Goal: Information Seeking & Learning: Learn about a topic

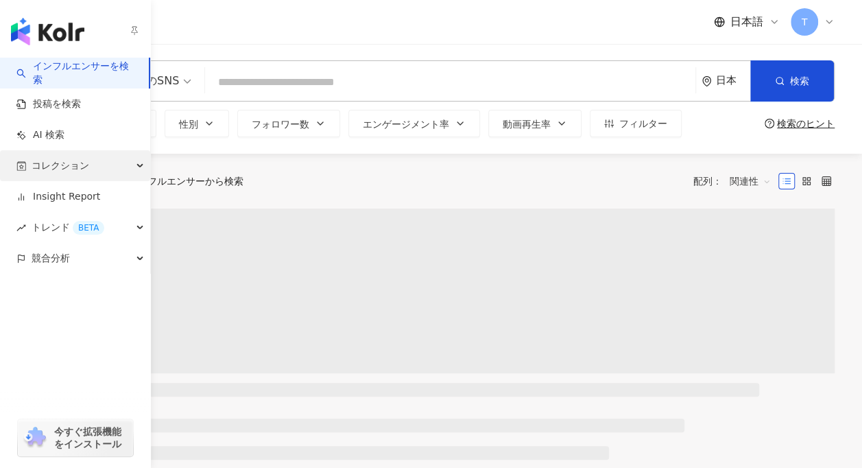
click at [106, 169] on div "コレクション" at bounding box center [75, 165] width 150 height 31
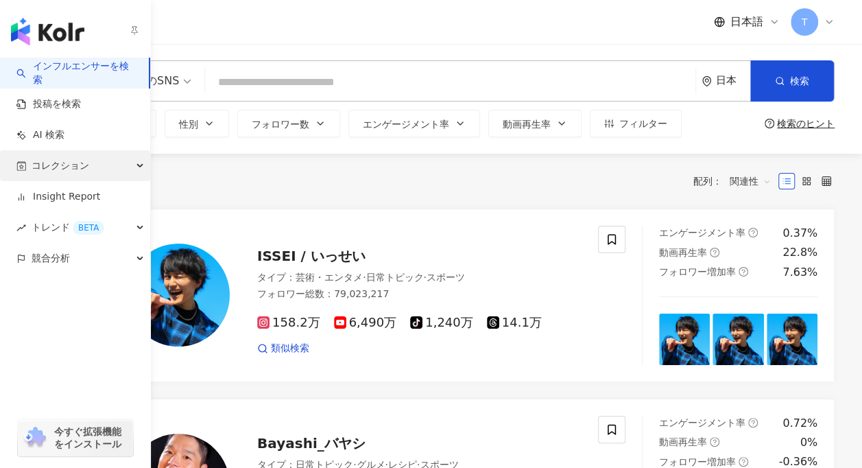
click at [52, 160] on span "コレクション" at bounding box center [61, 165] width 58 height 31
click at [55, 169] on span "コレクション" at bounding box center [61, 165] width 58 height 31
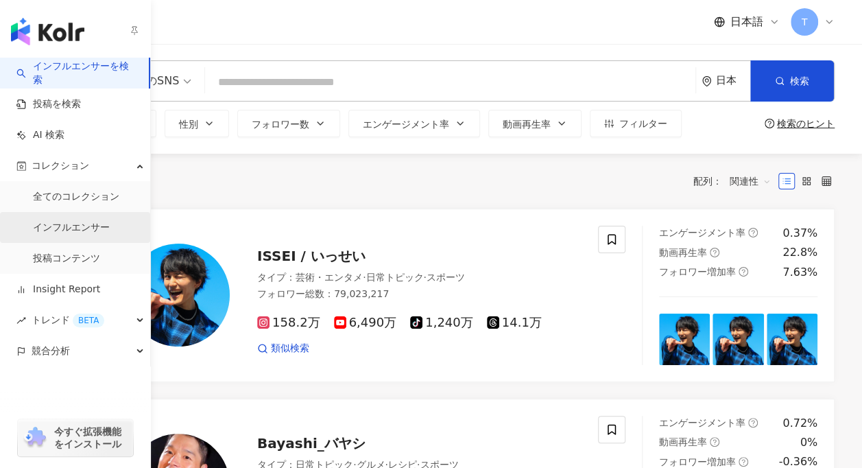
click at [103, 231] on link "インフルエンサー" at bounding box center [71, 228] width 77 height 14
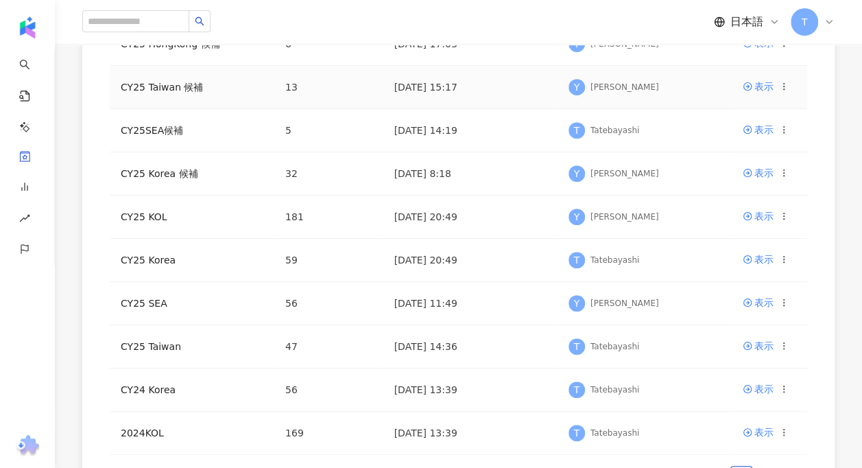
scroll to position [229, 0]
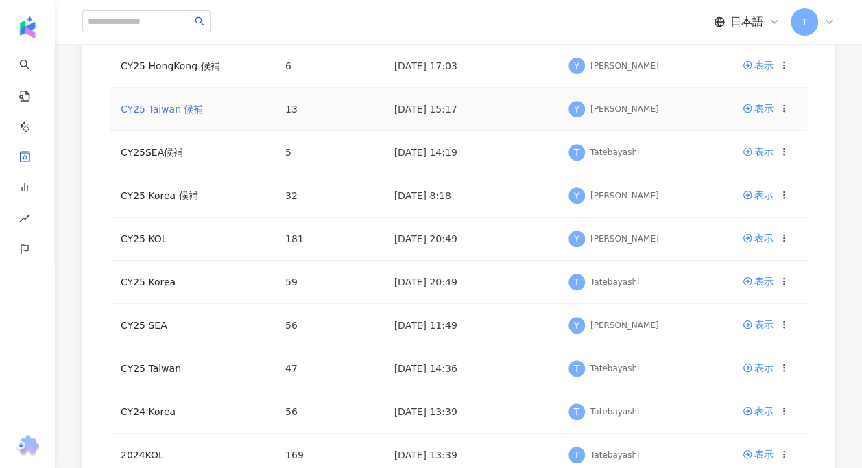
click at [167, 113] on link "CY25 Taiwan 候補" at bounding box center [162, 109] width 82 height 11
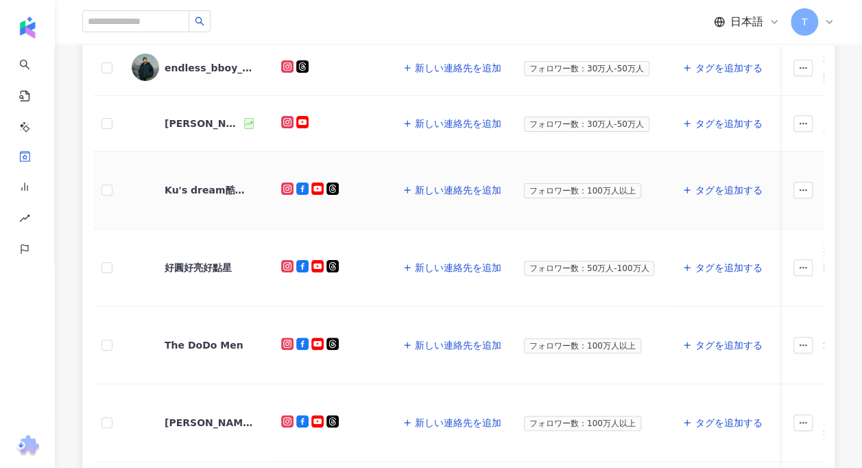
scroll to position [349, 0]
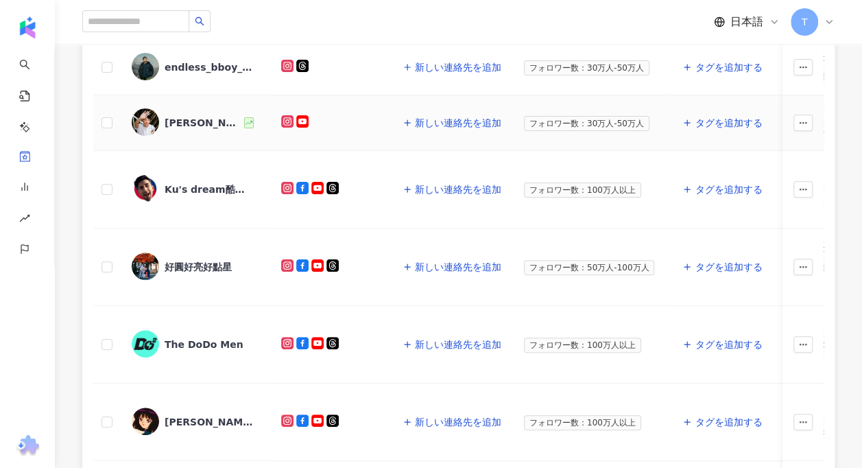
click at [174, 116] on div "Ivan" at bounding box center [203, 123] width 77 height 14
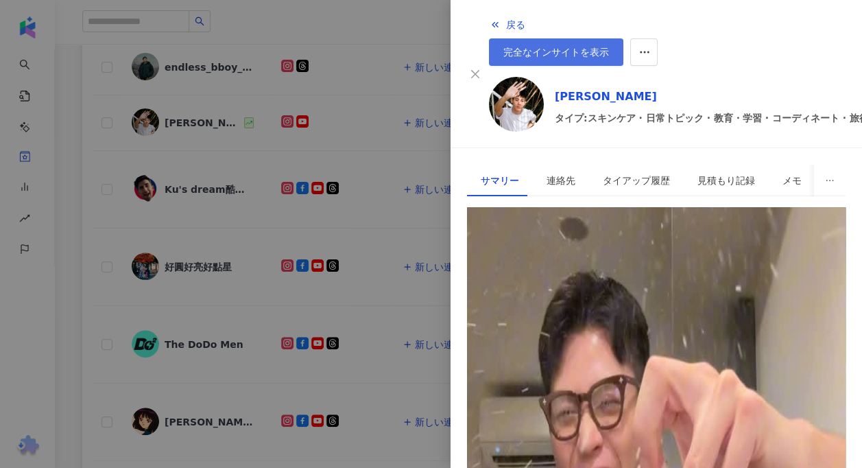
click at [609, 47] on span "完全なインサイトを表示" at bounding box center [557, 52] width 106 height 11
click at [282, 228] on div at bounding box center [431, 234] width 862 height 468
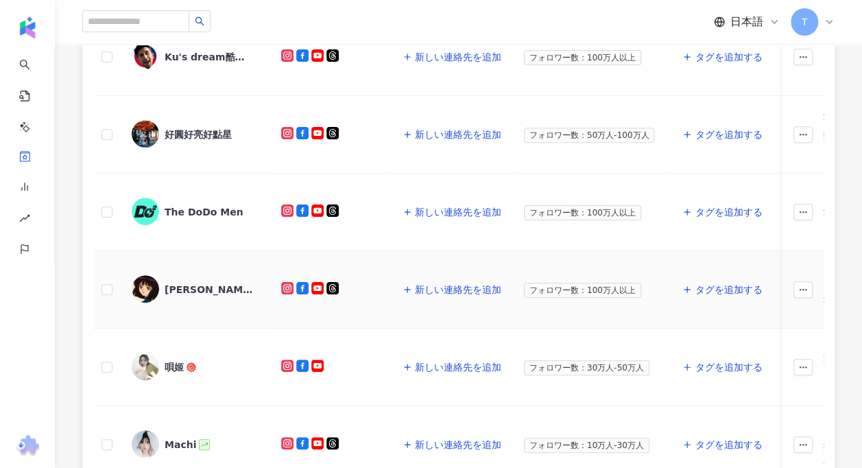
scroll to position [705, 0]
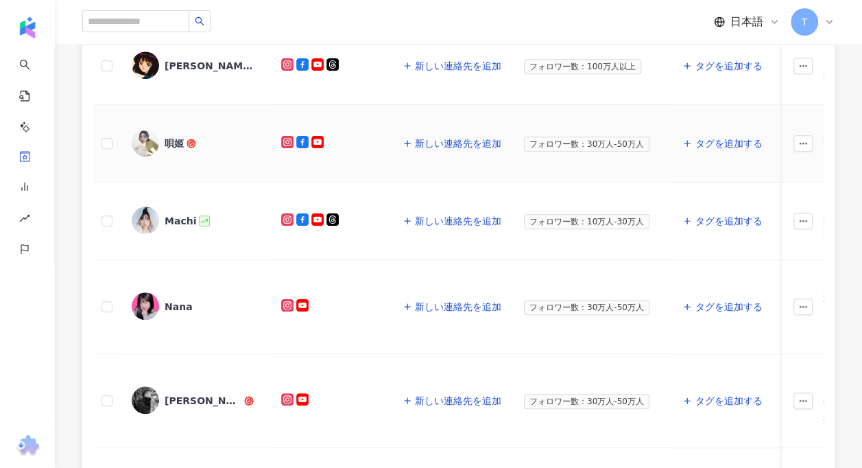
click at [178, 129] on div "唄姬" at bounding box center [196, 143] width 128 height 29
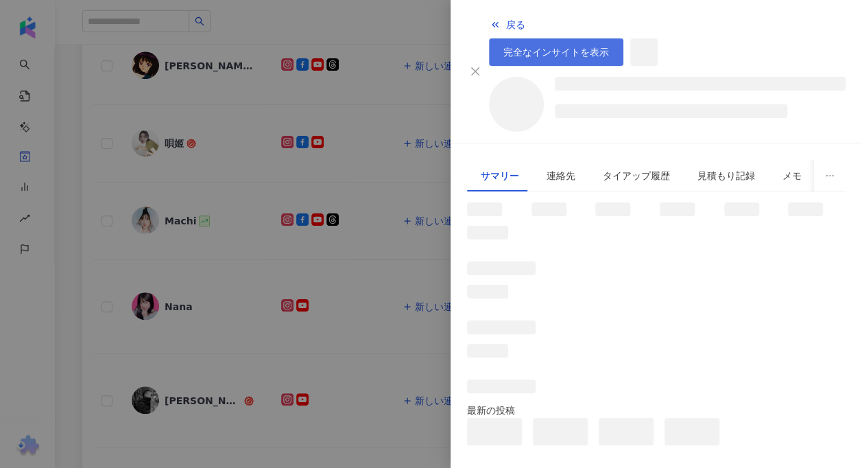
click at [609, 47] on span "完全なインサイトを表示" at bounding box center [557, 52] width 106 height 11
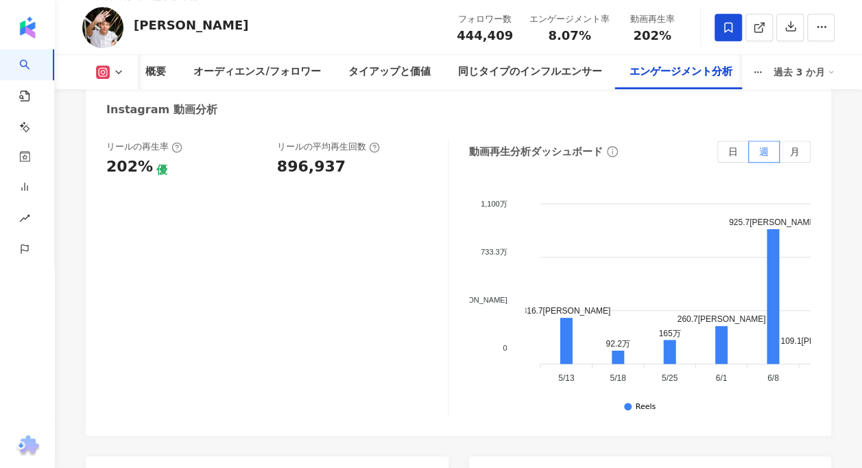
scroll to position [3182, 0]
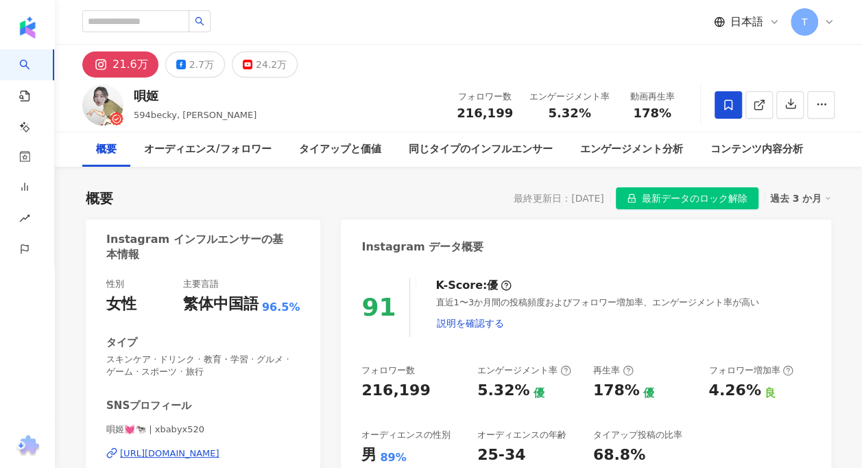
click at [288, 55] on div "21.6[PERSON_NAME]2.7[PERSON_NAME]24.2[PERSON_NAME]" at bounding box center [189, 64] width 215 height 26
click at [274, 60] on div "24.2万" at bounding box center [271, 64] width 31 height 19
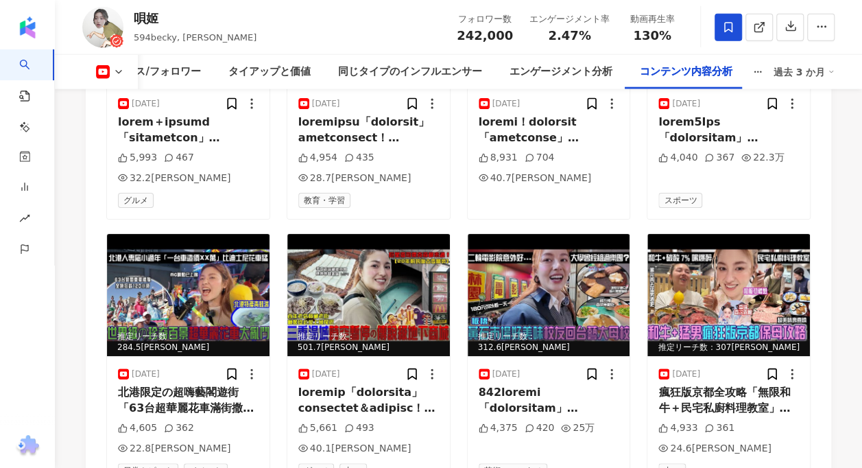
scroll to position [4415, 0]
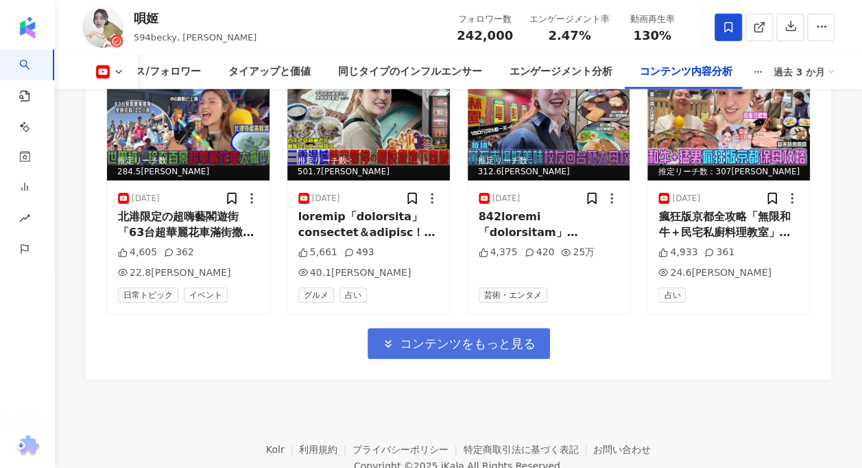
click at [534, 328] on button "コンテンツをもっと見る" at bounding box center [459, 343] width 183 height 31
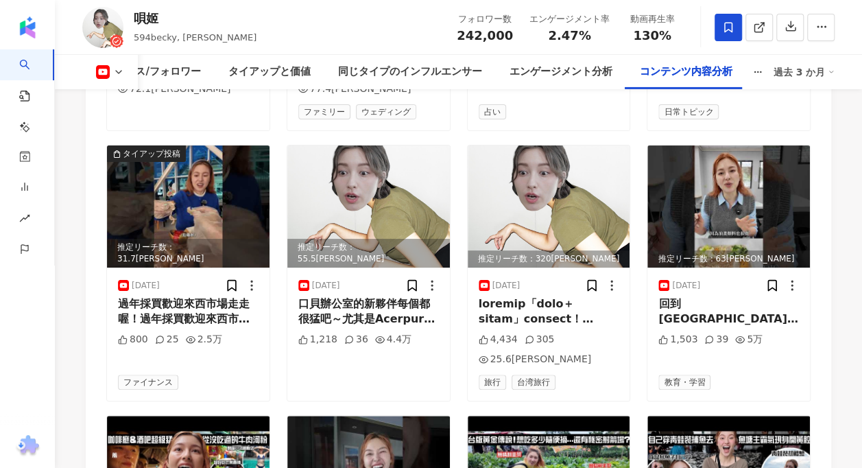
scroll to position [5107, 0]
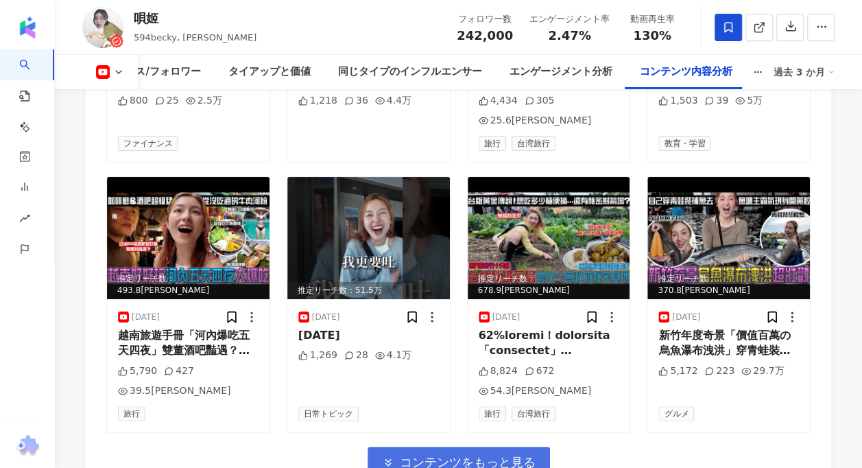
click at [459, 455] on span "コンテンツをもっと見る" at bounding box center [468, 462] width 136 height 15
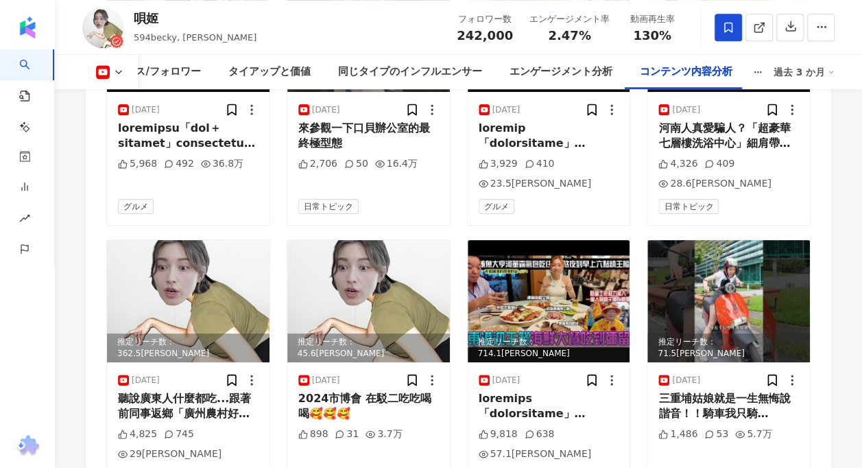
scroll to position [5818, 0]
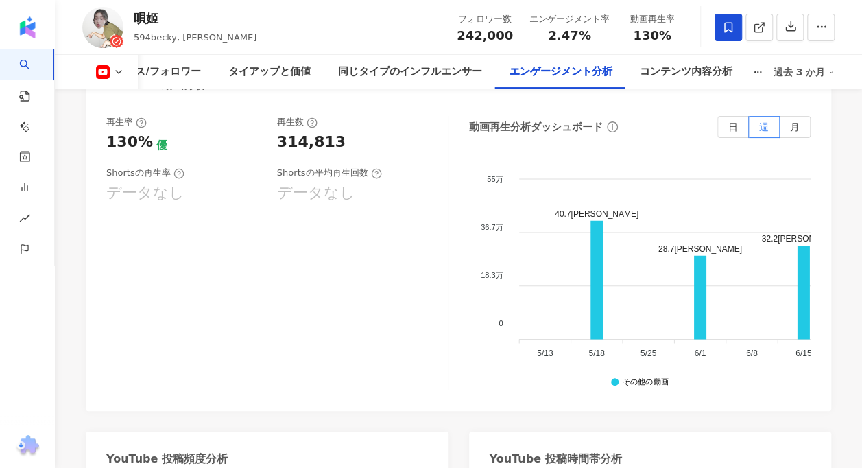
scroll to position [2507, 0]
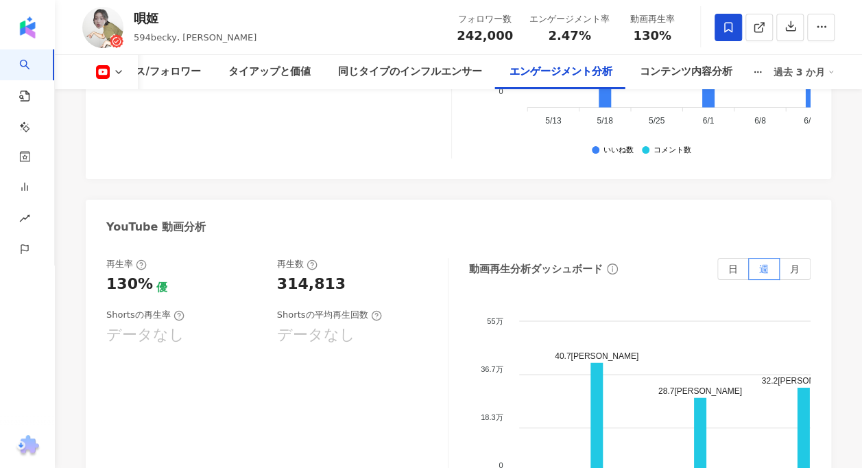
click at [129, 66] on button at bounding box center [110, 72] width 56 height 14
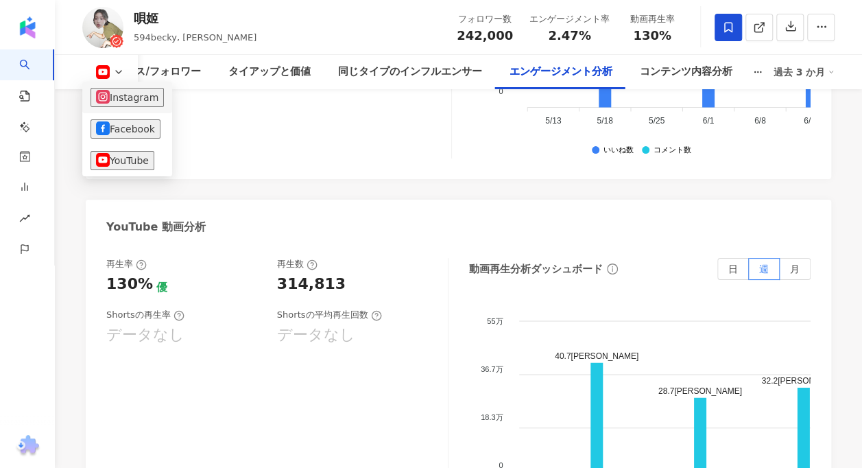
click at [129, 100] on button "Instagram" at bounding box center [127, 97] width 73 height 19
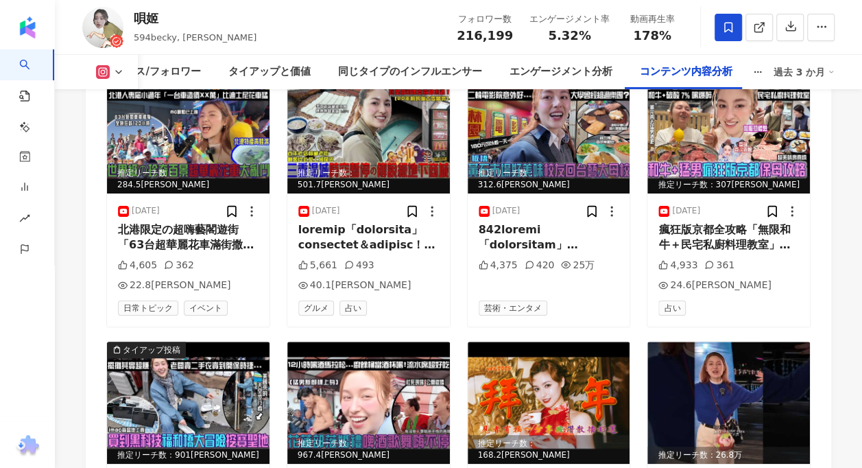
scroll to position [4950, 0]
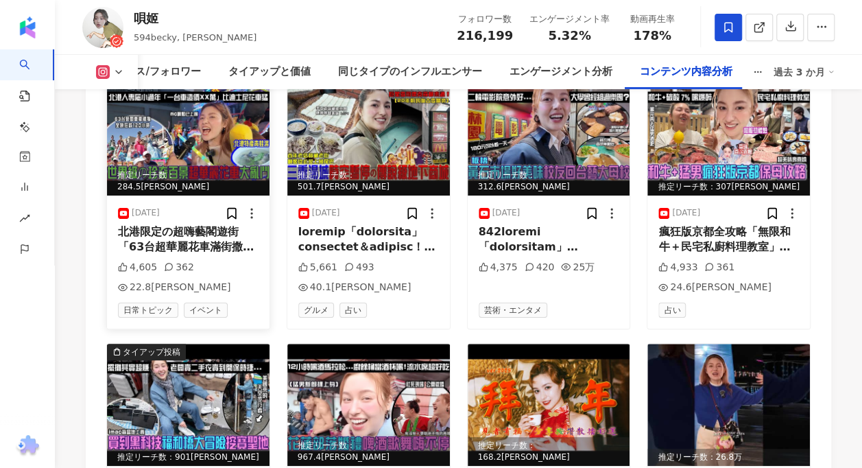
click at [203, 165] on img at bounding box center [188, 134] width 163 height 122
